Goal: Task Accomplishment & Management: Complete application form

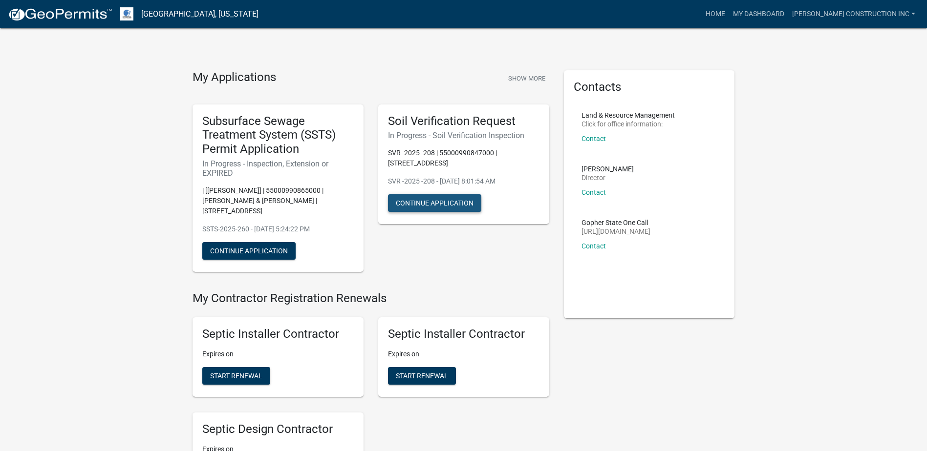
click at [427, 205] on button "Continue Application" at bounding box center [434, 203] width 93 height 18
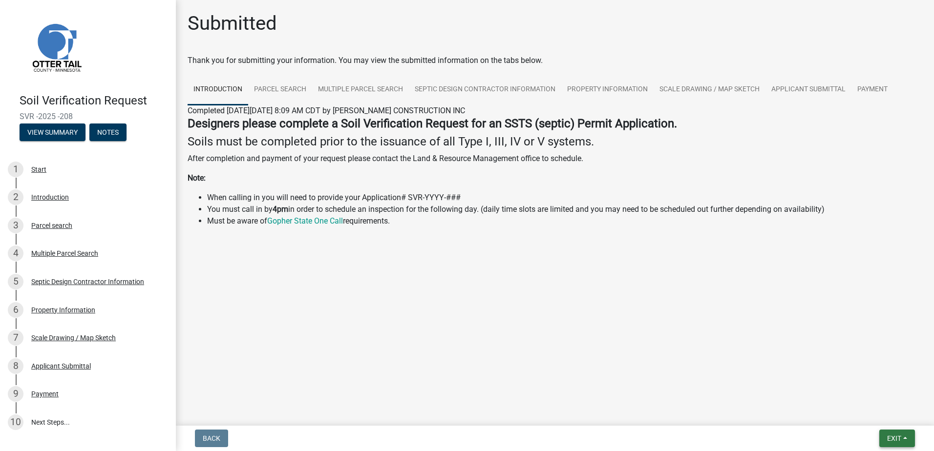
click at [890, 439] on span "Exit" at bounding box center [894, 439] width 14 height 8
click at [878, 408] on button "Save & Exit" at bounding box center [876, 413] width 78 height 23
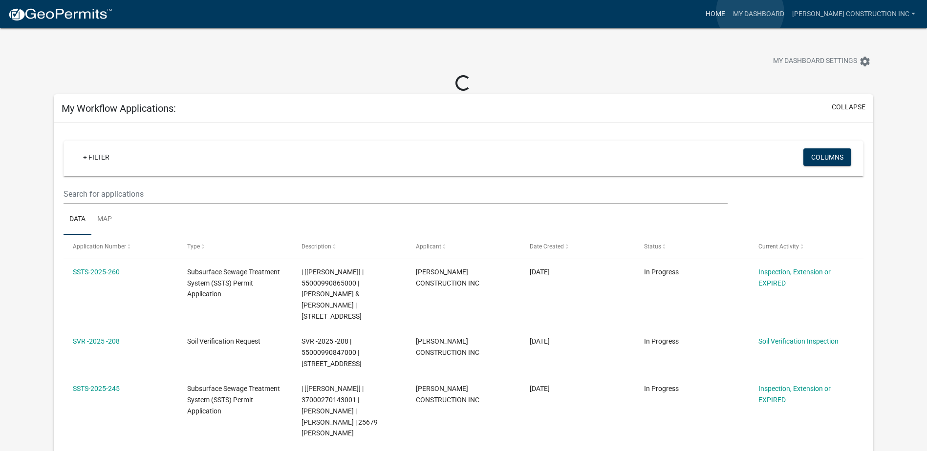
click at [729, 12] on link "Home" at bounding box center [714, 14] width 27 height 19
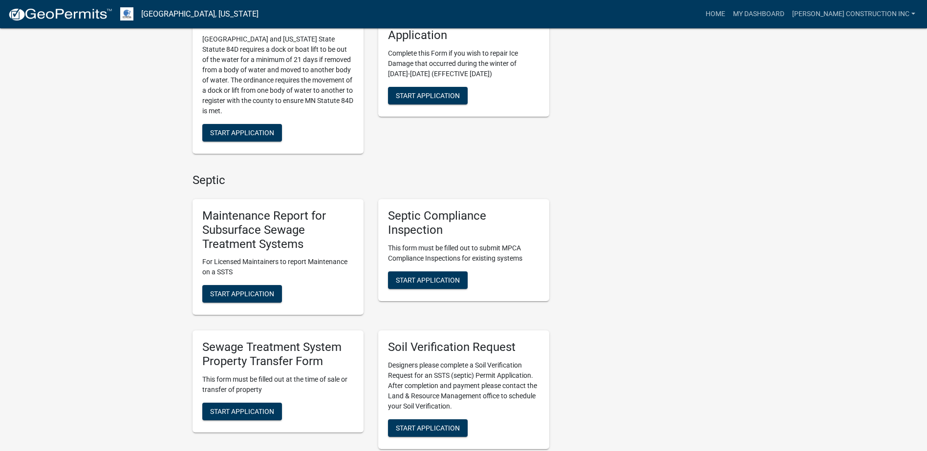
scroll to position [537, 0]
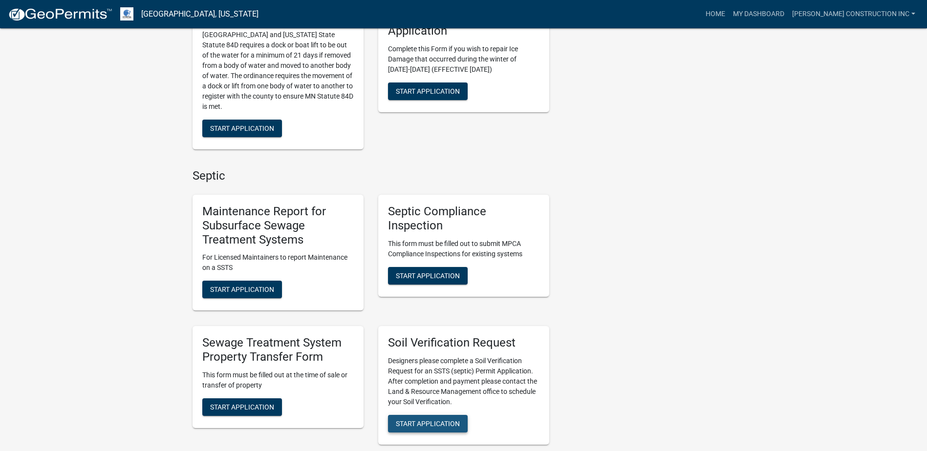
click at [431, 420] on span "Start Application" at bounding box center [428, 424] width 64 height 8
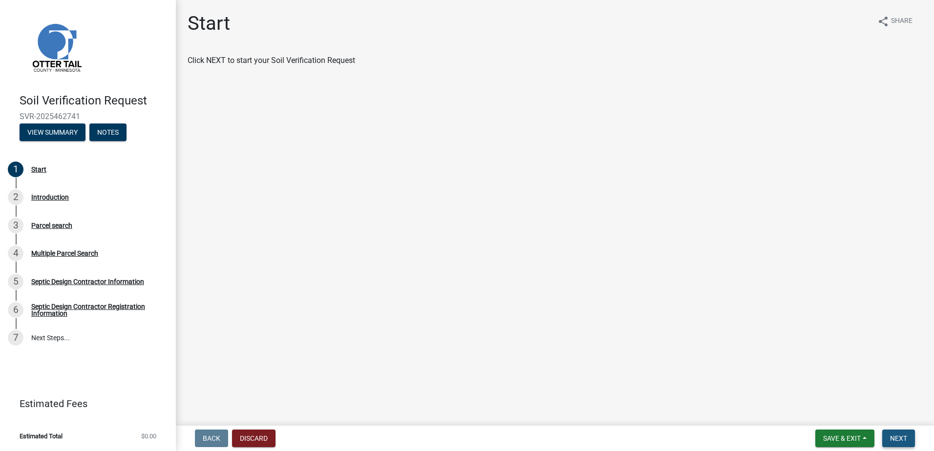
click at [904, 440] on span "Next" at bounding box center [898, 439] width 17 height 8
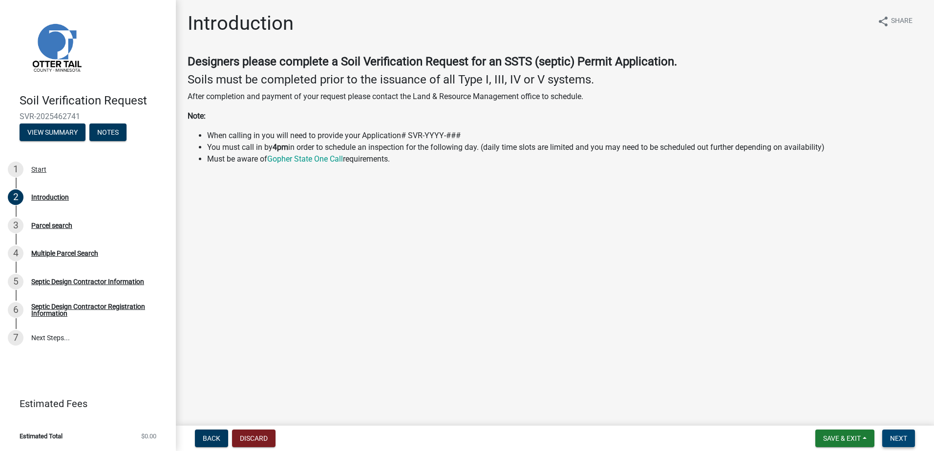
click at [895, 441] on span "Next" at bounding box center [898, 439] width 17 height 8
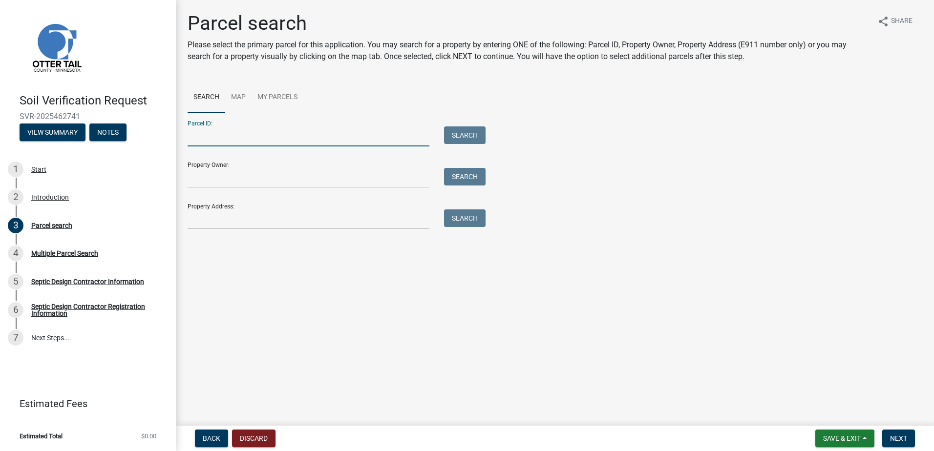
click at [231, 132] on input "Parcel ID:" at bounding box center [309, 137] width 242 height 20
type input "55000990671000"
click at [886, 435] on button "Next" at bounding box center [898, 439] width 33 height 18
click at [902, 439] on span "Next" at bounding box center [898, 439] width 17 height 8
click at [467, 138] on button "Search" at bounding box center [465, 136] width 42 height 18
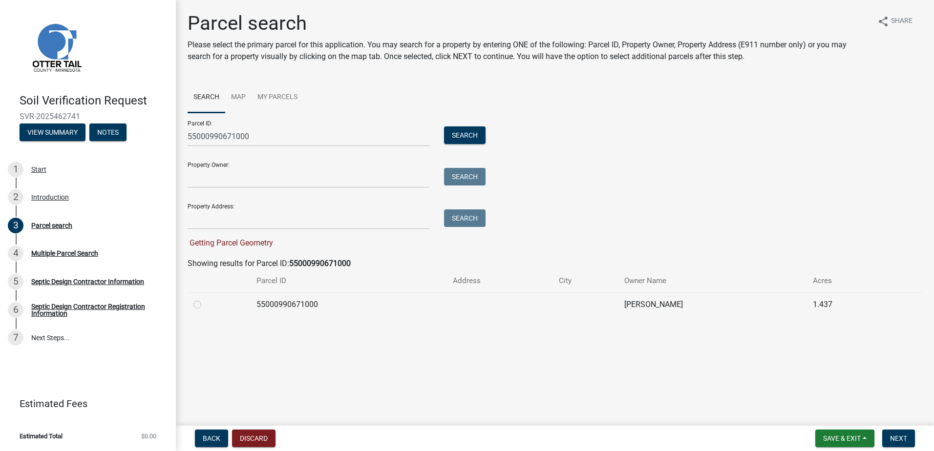
click at [205, 299] on label at bounding box center [205, 299] width 0 height 0
click at [205, 305] on input "radio" at bounding box center [208, 302] width 6 height 6
radio input "true"
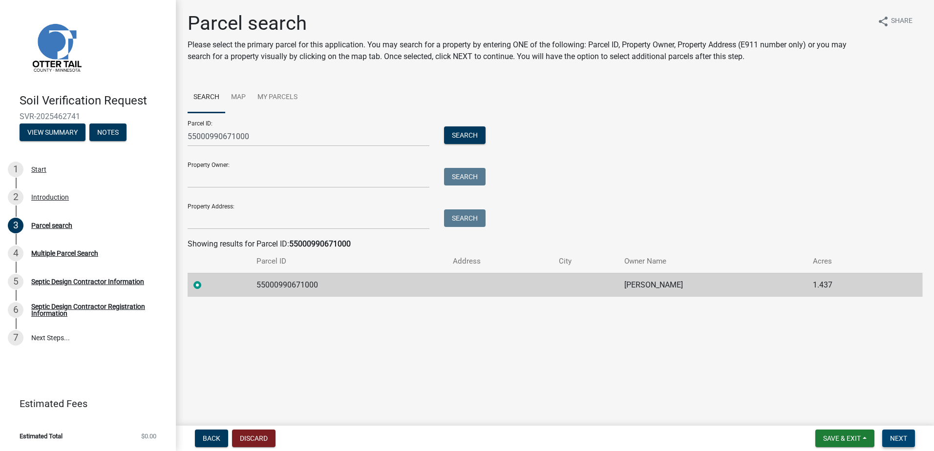
click at [911, 444] on button "Next" at bounding box center [898, 439] width 33 height 18
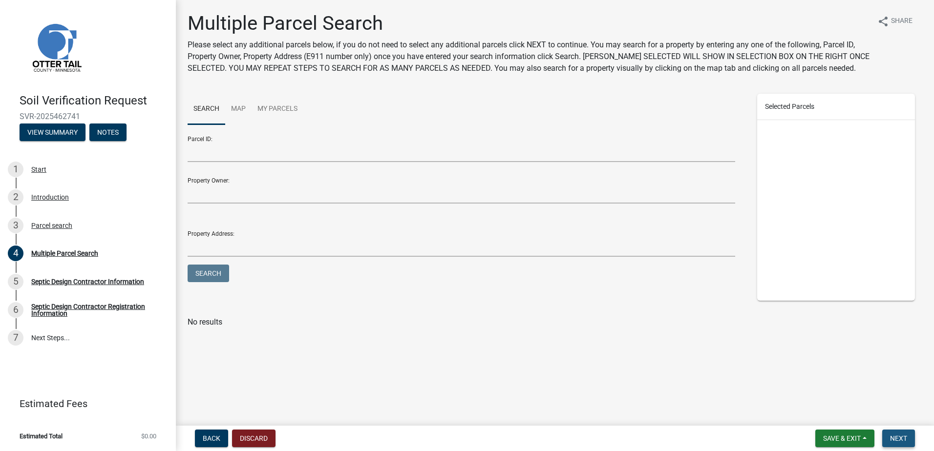
click at [900, 440] on span "Next" at bounding box center [898, 439] width 17 height 8
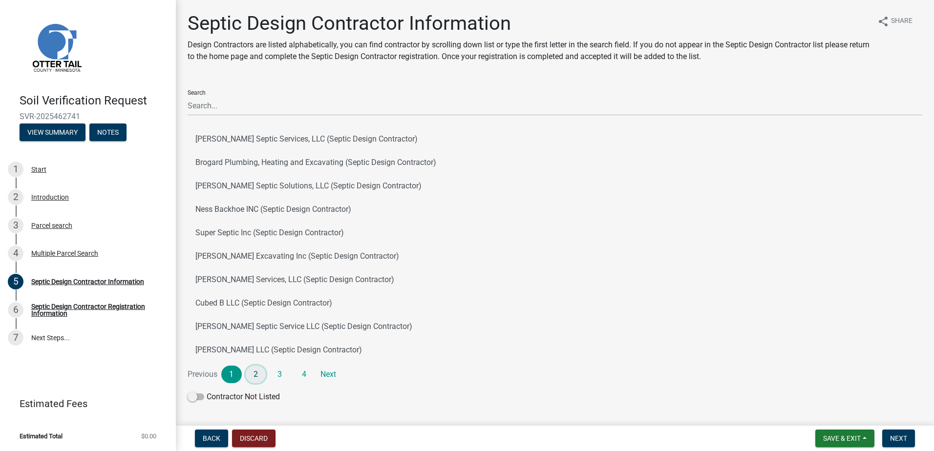
click at [256, 379] on link "2" at bounding box center [256, 375] width 21 height 18
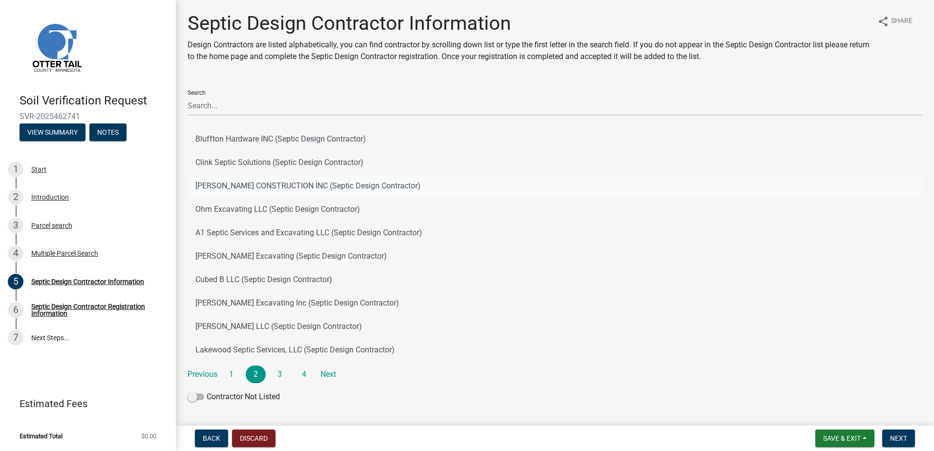
click at [232, 184] on button "[PERSON_NAME] CONSTRUCTION INC (Septic Design Contractor)" at bounding box center [555, 185] width 735 height 23
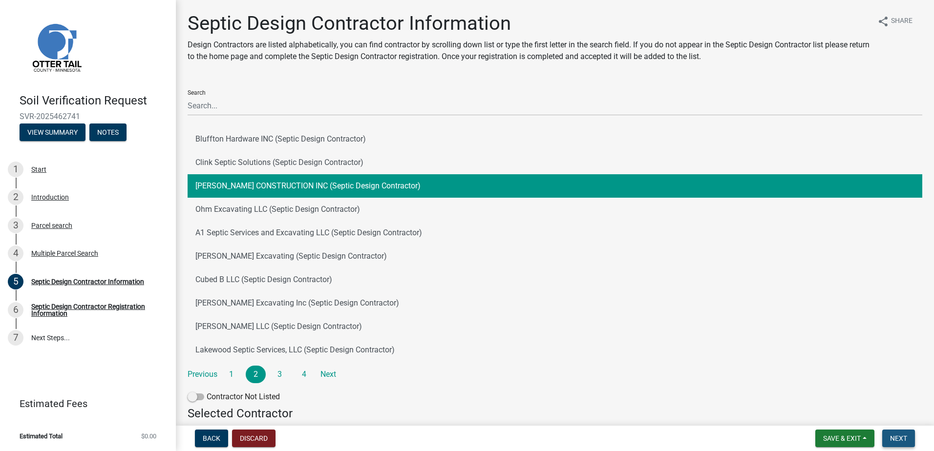
click at [893, 444] on button "Next" at bounding box center [898, 439] width 33 height 18
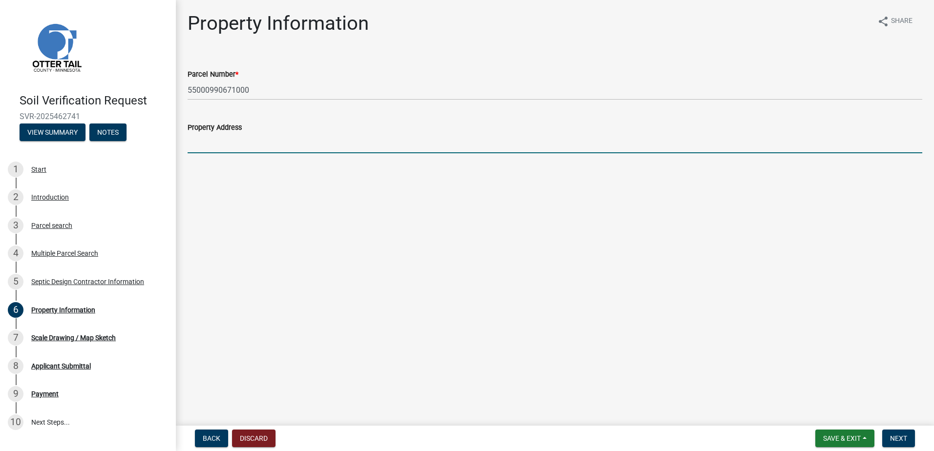
click at [198, 144] on input "Property Address" at bounding box center [555, 143] width 735 height 20
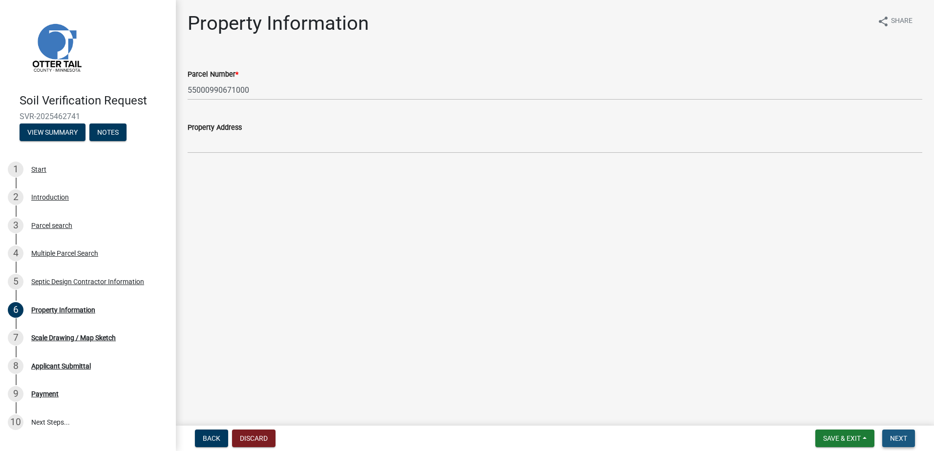
click at [895, 445] on button "Next" at bounding box center [898, 439] width 33 height 18
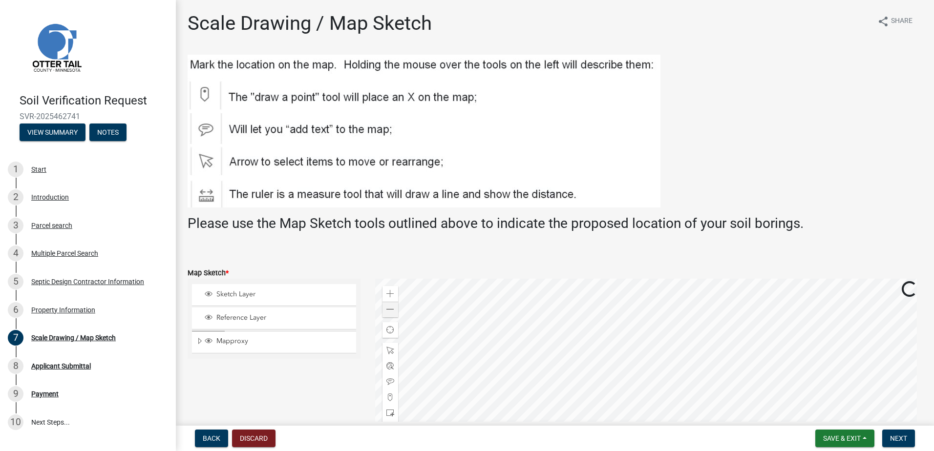
scroll to position [49, 0]
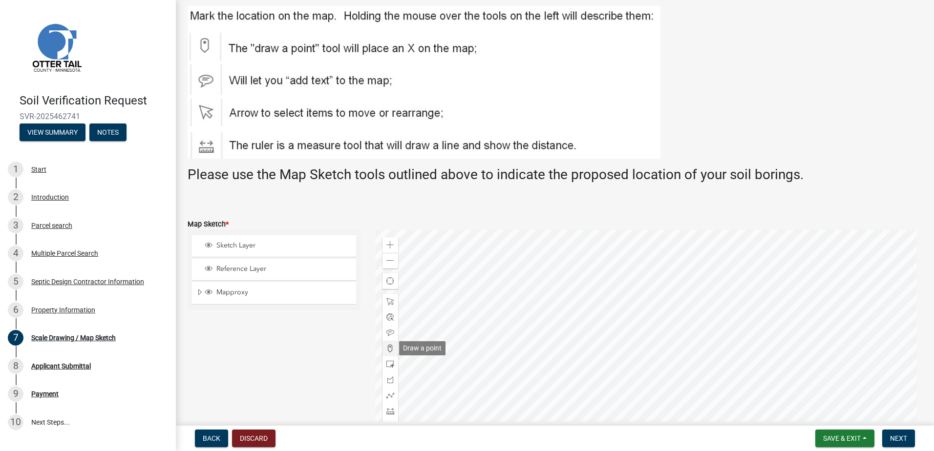
click at [387, 345] on span at bounding box center [390, 349] width 8 height 8
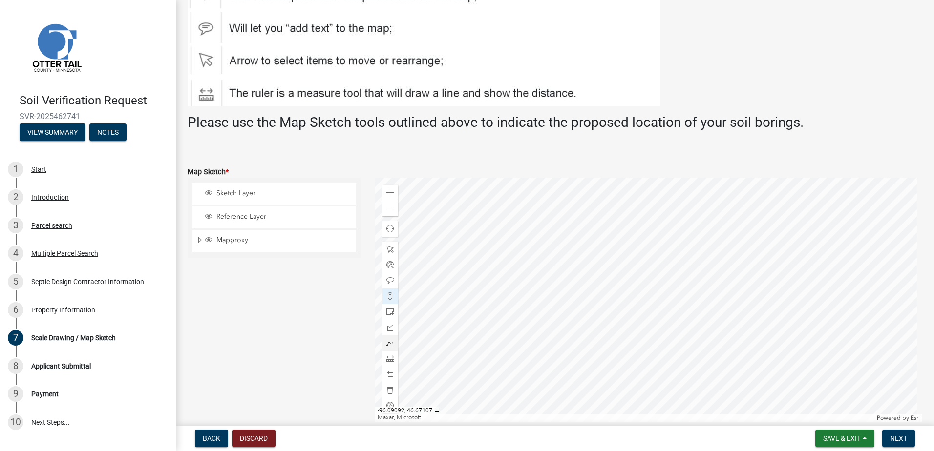
click at [627, 300] on div at bounding box center [649, 300] width 548 height 244
click at [895, 434] on button "Next" at bounding box center [898, 439] width 33 height 18
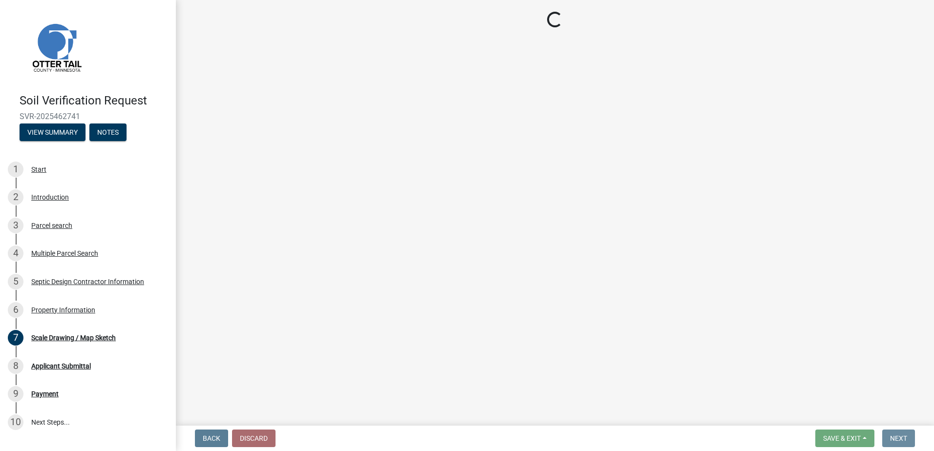
scroll to position [0, 0]
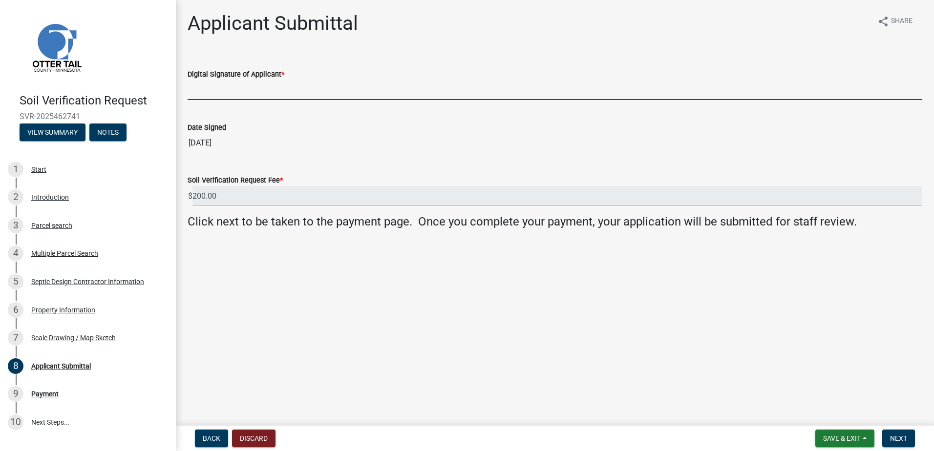
click at [206, 93] on input "Digital Signature of Applicant *" at bounding box center [555, 90] width 735 height 20
type input "[PERSON_NAME]"
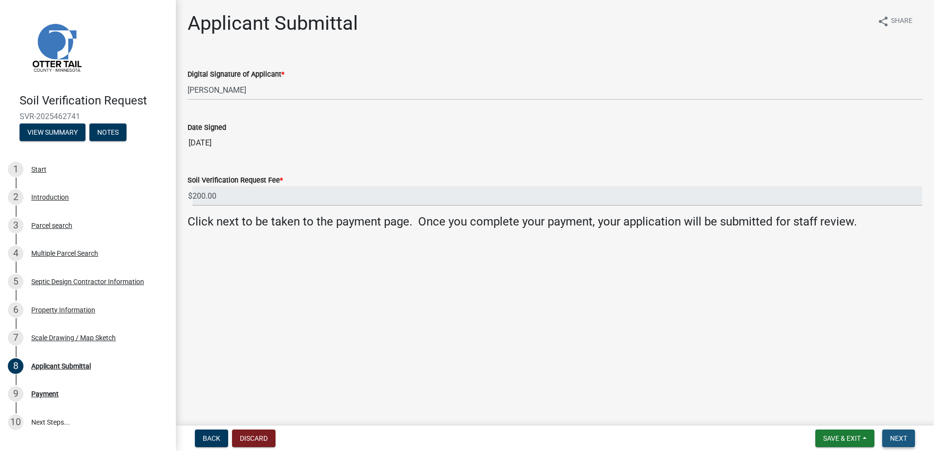
click at [903, 439] on span "Next" at bounding box center [898, 439] width 17 height 8
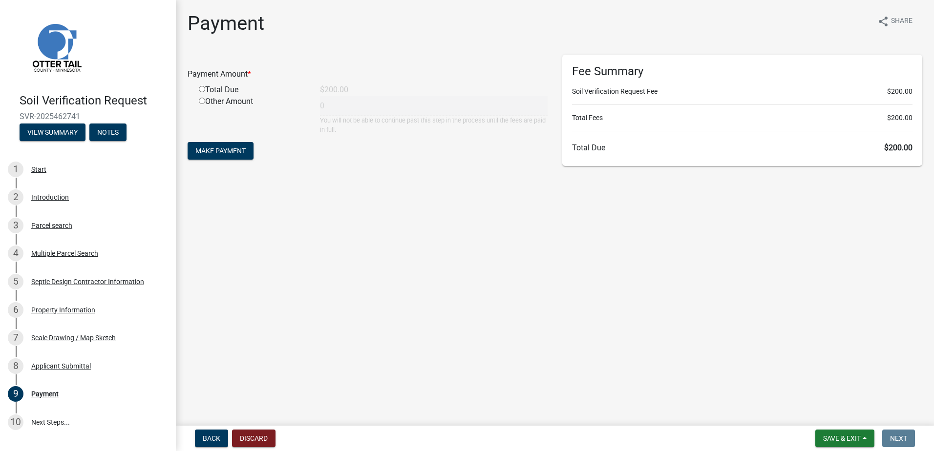
click at [199, 89] on input "radio" at bounding box center [202, 89] width 6 height 6
radio input "true"
type input "200"
click at [220, 157] on button "Make Payment" at bounding box center [221, 151] width 66 height 18
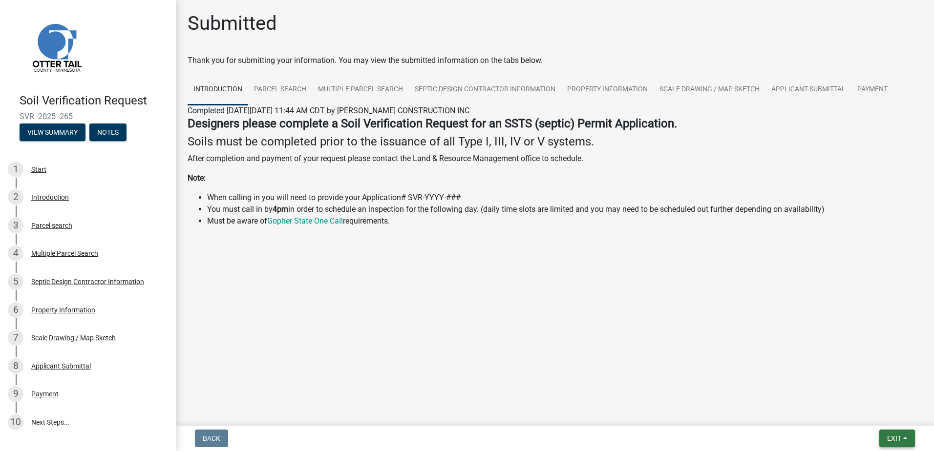
click at [892, 438] on span "Exit" at bounding box center [894, 439] width 14 height 8
click at [886, 421] on button "Save & Exit" at bounding box center [876, 413] width 78 height 23
